Goal: Navigation & Orientation: Find specific page/section

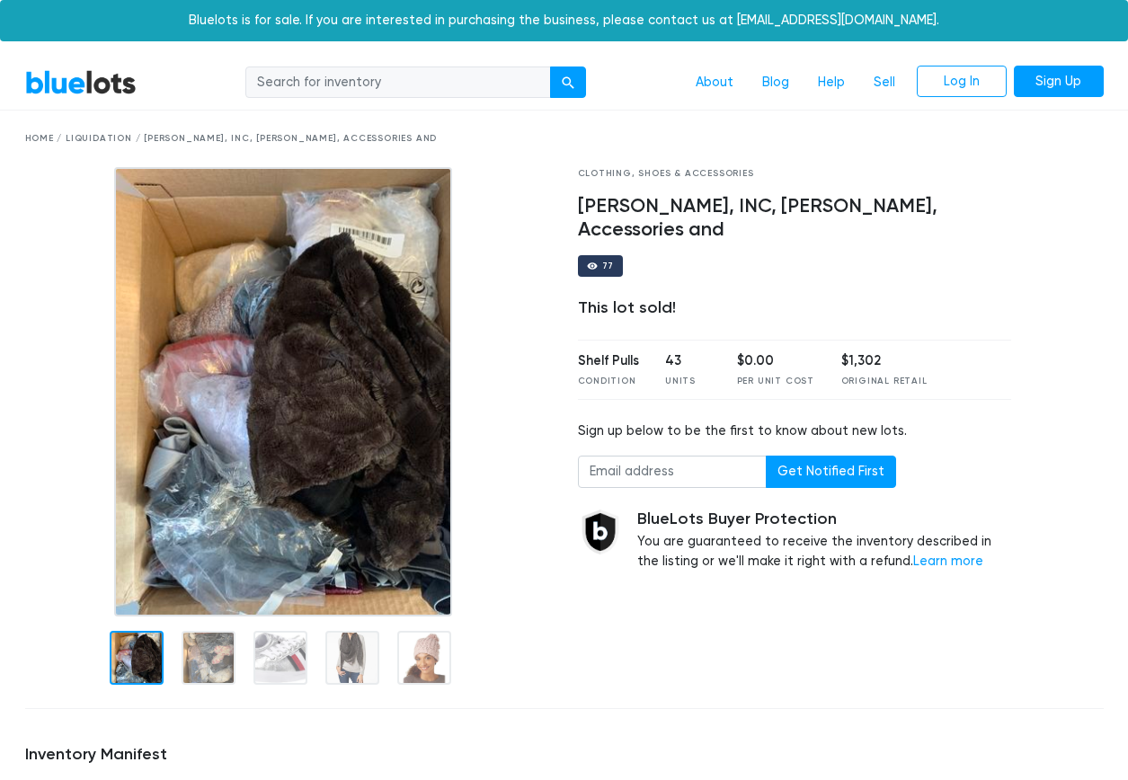
click at [81, 85] on link "BlueLots" at bounding box center [80, 82] width 111 height 26
click at [84, 138] on div "Home / Liquidation / Bloomingdale's, Calvin Klein, INC, Marcus Adler, Accessori…" at bounding box center [564, 138] width 1078 height 13
click at [110, 130] on div "Home / Liquidation / [PERSON_NAME], INC, [PERSON_NAME], Accessories and" at bounding box center [564, 139] width 1105 height 57
click at [71, 84] on link "BlueLots" at bounding box center [80, 82] width 111 height 26
